Goal: Task Accomplishment & Management: Manage account settings

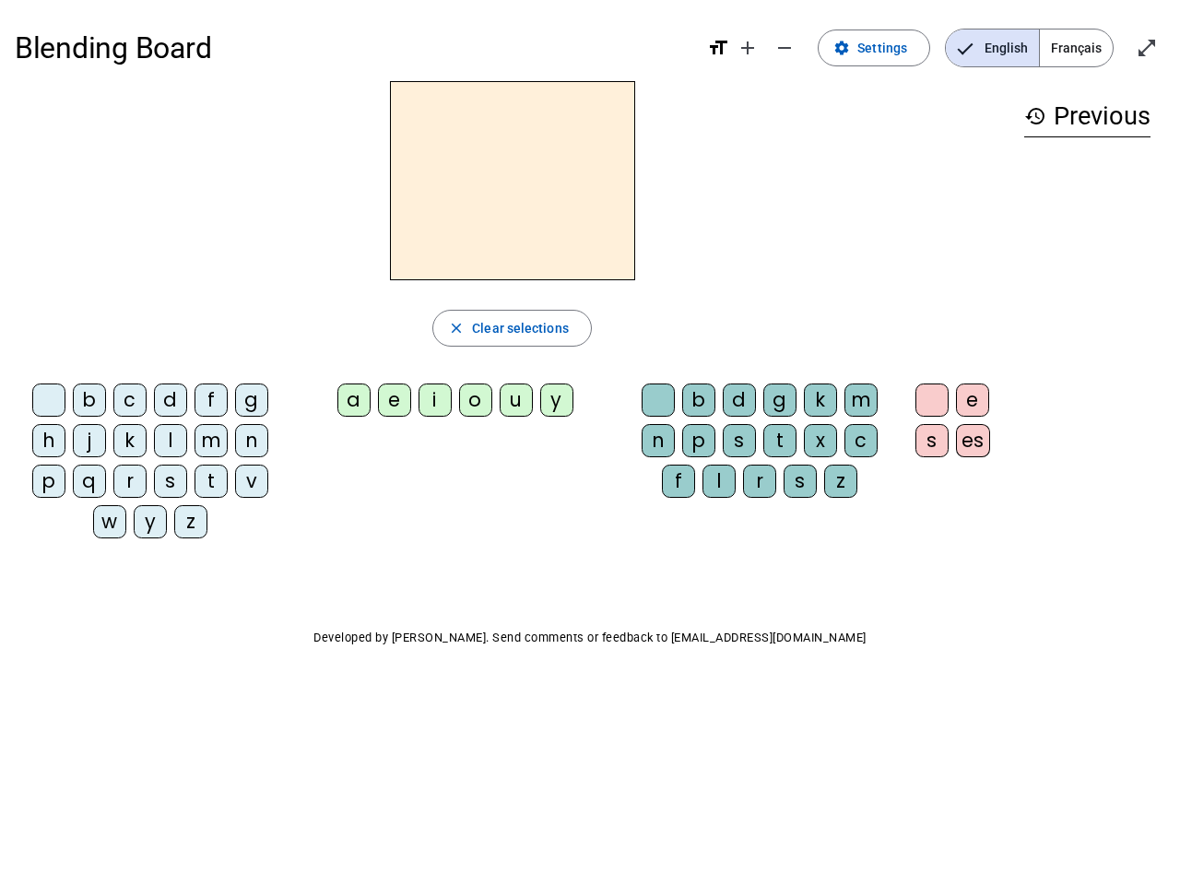
click at [749, 48] on mat-icon "add" at bounding box center [748, 48] width 22 height 22
click at [786, 48] on div "Blending Board format_size add remove settings Settings English Français open_i…" at bounding box center [590, 48] width 1151 height 66
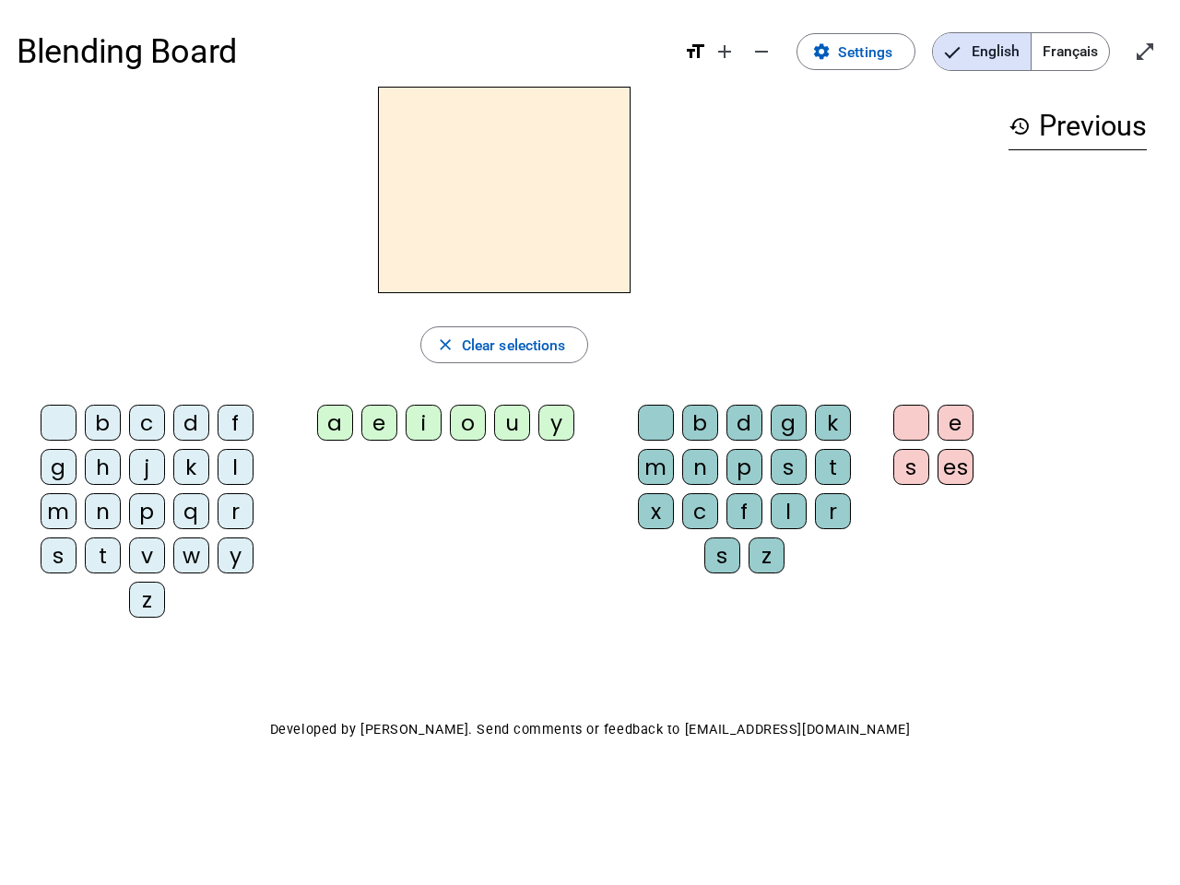
click at [875, 48] on span "Settings" at bounding box center [865, 52] width 54 height 25
click at [992, 48] on span "English" at bounding box center [982, 51] width 98 height 37
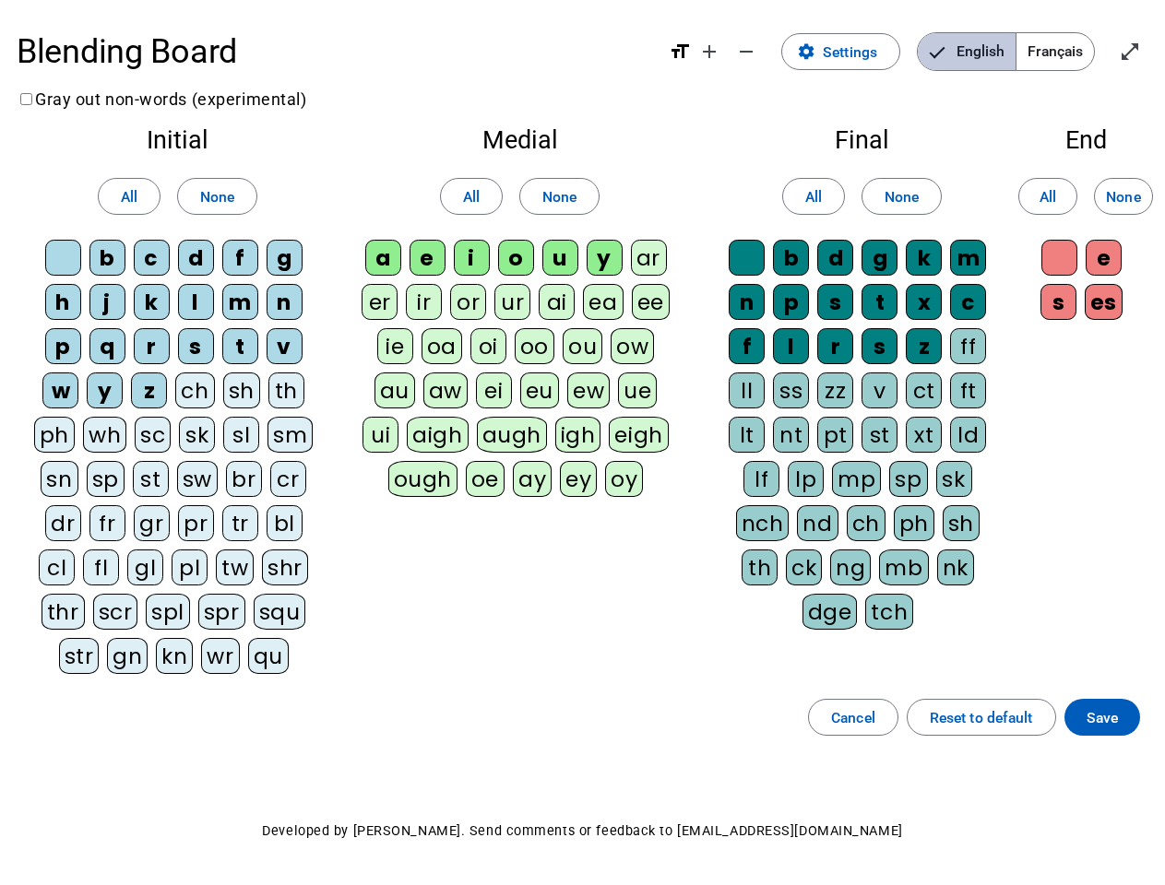
click at [992, 48] on span "English" at bounding box center [966, 51] width 98 height 37
click at [1076, 48] on span "Français" at bounding box center [1054, 51] width 77 height 37
click at [1076, 48] on span "Français" at bounding box center [1040, 51] width 105 height 37
click at [1147, 48] on span "Enter full screen" at bounding box center [1129, 52] width 44 height 44
click at [512, 328] on letter-bubble "oi" at bounding box center [492, 350] width 44 height 44
